Goal: Task Accomplishment & Management: Use online tool/utility

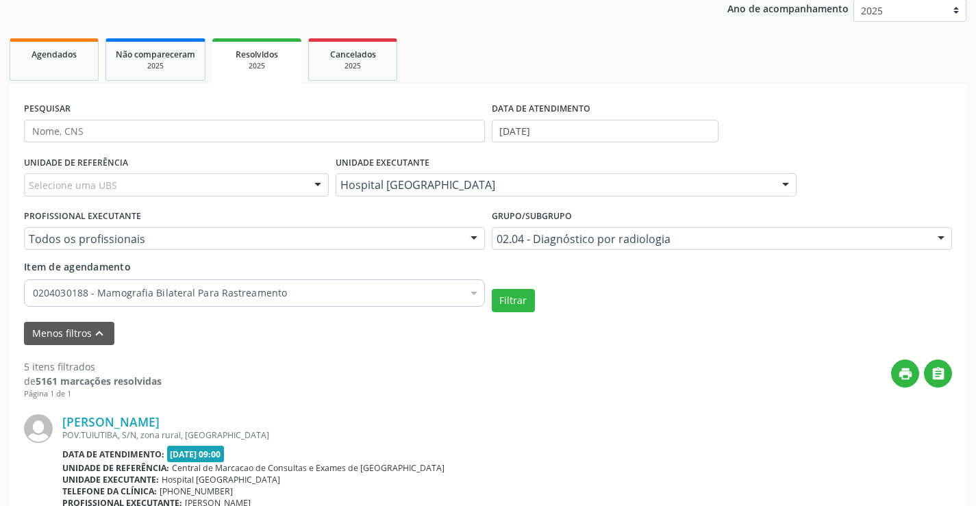
scroll to position [205, 0]
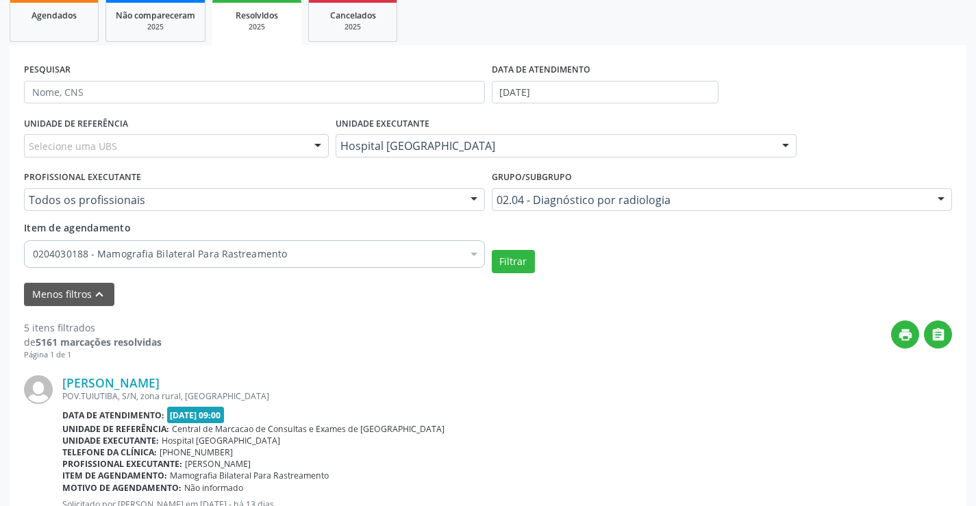
click at [470, 257] on div at bounding box center [474, 255] width 21 height 23
click at [351, 231] on div "Item de agendamento 0204030188 - Mamografia Bilateral Para Rastreamento Desfaze…" at bounding box center [254, 242] width 461 height 43
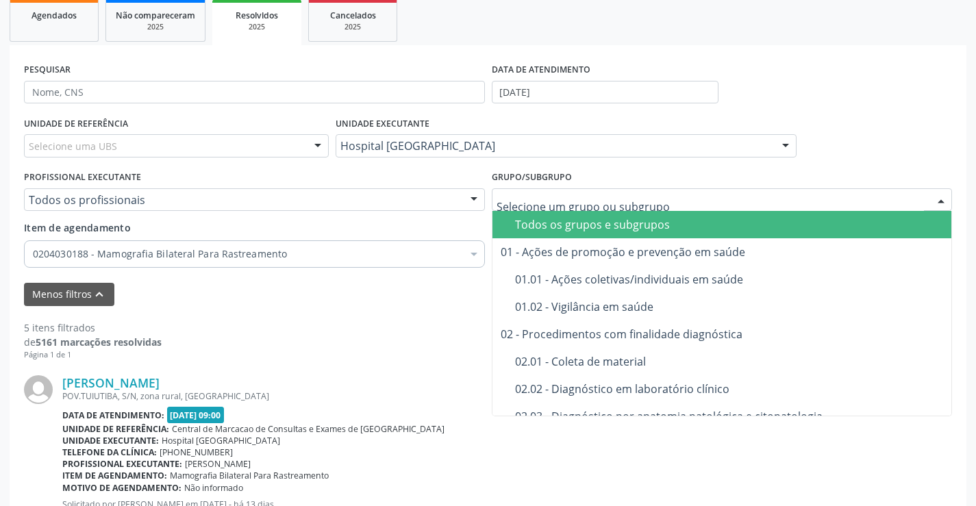
click at [828, 198] on input "text" at bounding box center [711, 206] width 428 height 27
click at [786, 208] on input "text" at bounding box center [711, 206] width 428 height 27
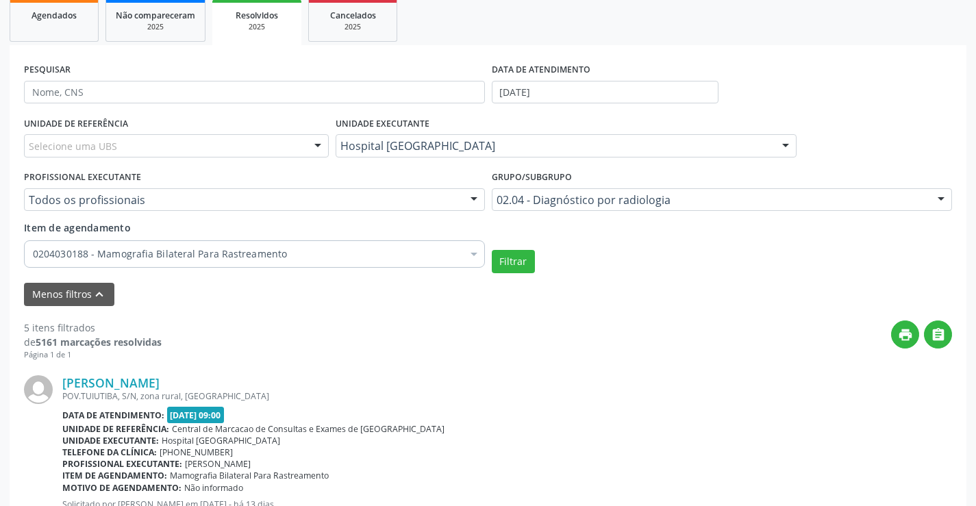
click at [474, 252] on div at bounding box center [474, 255] width 21 height 23
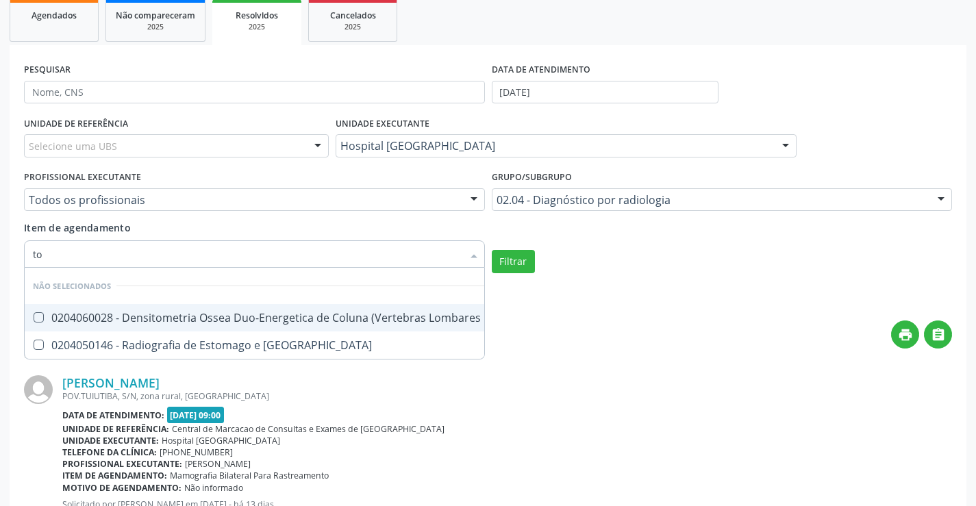
type input "tom"
checkbox Femur\) "false"
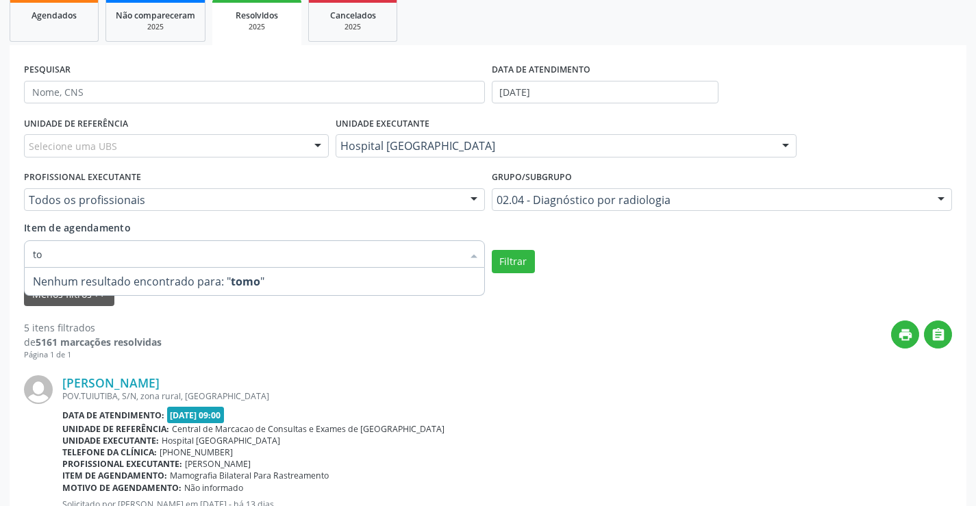
type input "t"
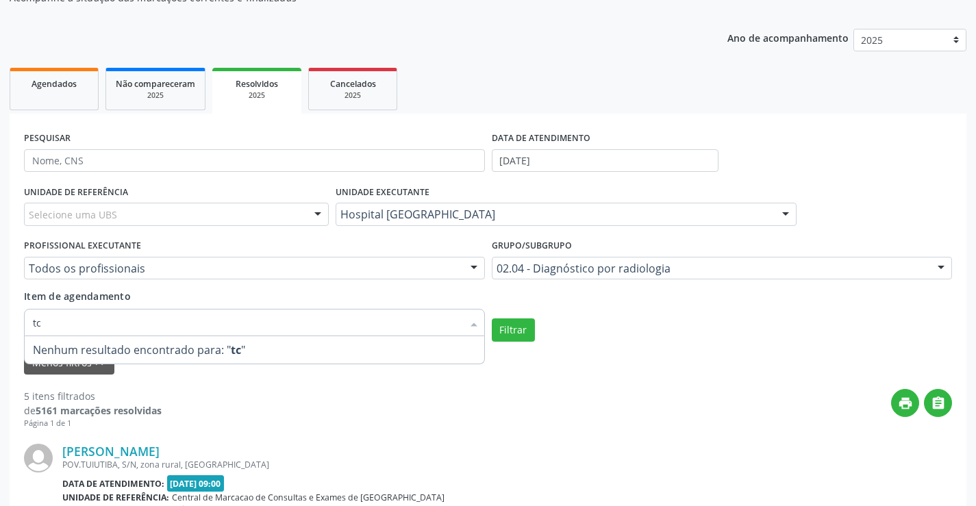
type input "t"
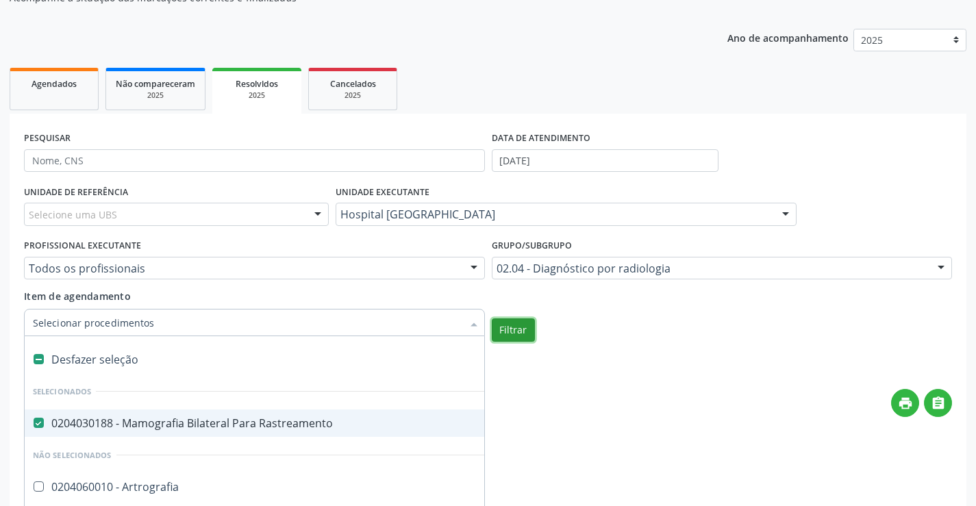
click at [507, 330] on button "Filtrar" at bounding box center [513, 329] width 43 height 23
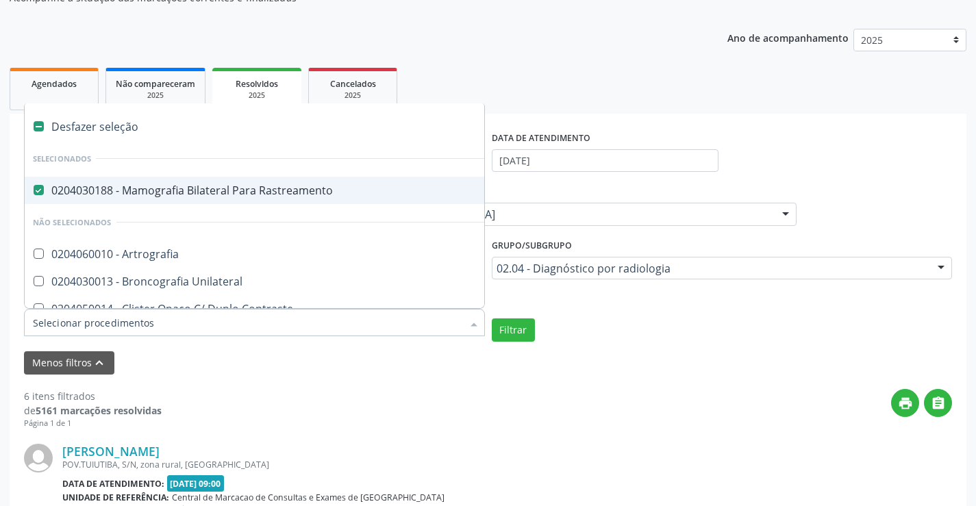
click at [92, 129] on div "Desfazer seleção" at bounding box center [317, 126] width 584 height 27
checkbox Rastreamento "false"
click at [520, 333] on button "Filtrar" at bounding box center [513, 329] width 43 height 23
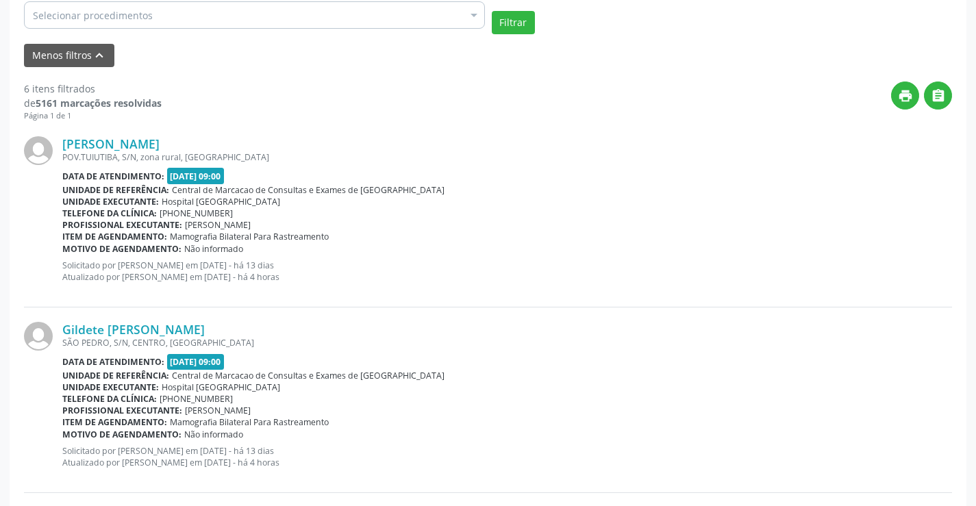
scroll to position [444, 0]
